Goal: Task Accomplishment & Management: Manage account settings

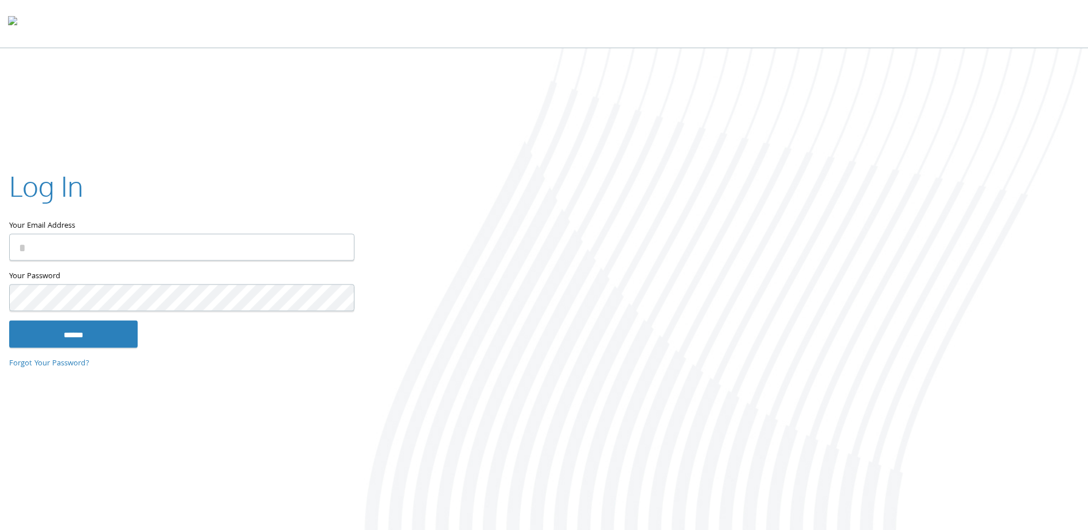
type input "**********"
click at [9, 321] on input "******" at bounding box center [73, 335] width 129 height 28
type input "**********"
click at [9, 321] on input "******" at bounding box center [73, 335] width 129 height 28
